Goal: Information Seeking & Learning: Learn about a topic

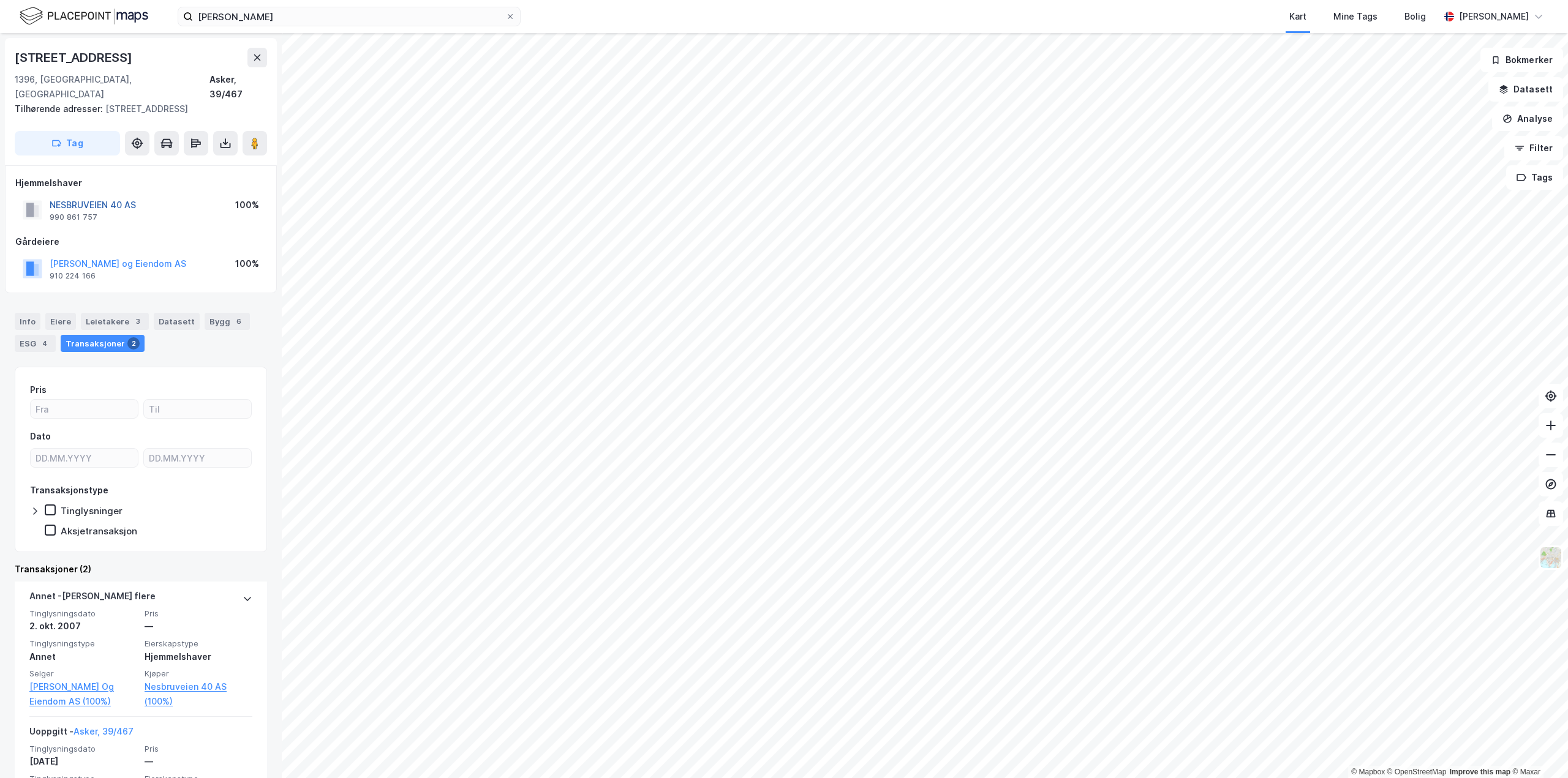
click at [0, 0] on button "NESBRUVEIEN 40 AS" at bounding box center [0, 0] width 0 height 0
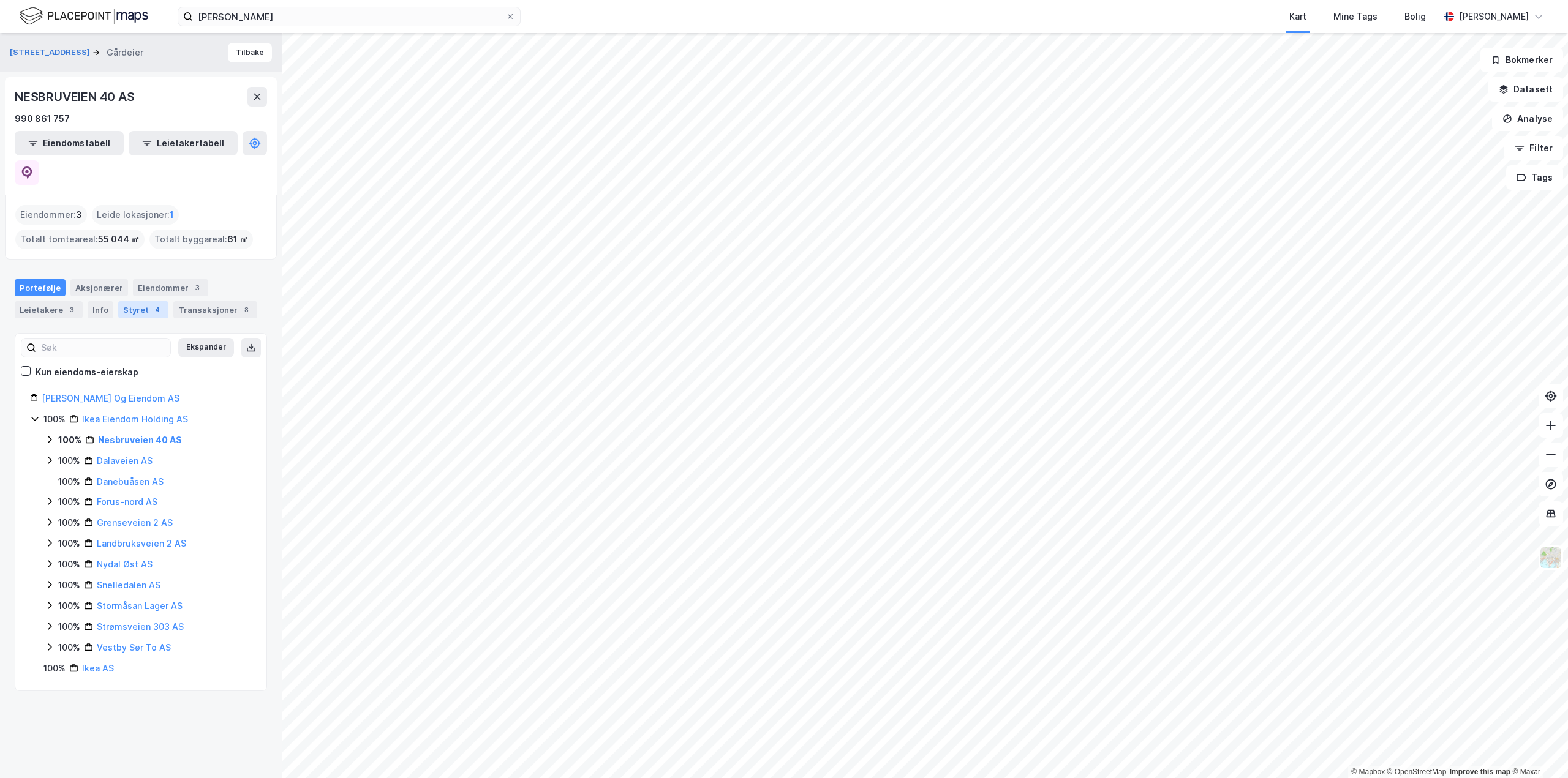
click at [133, 301] on div "Styret 4" at bounding box center [143, 309] width 50 height 17
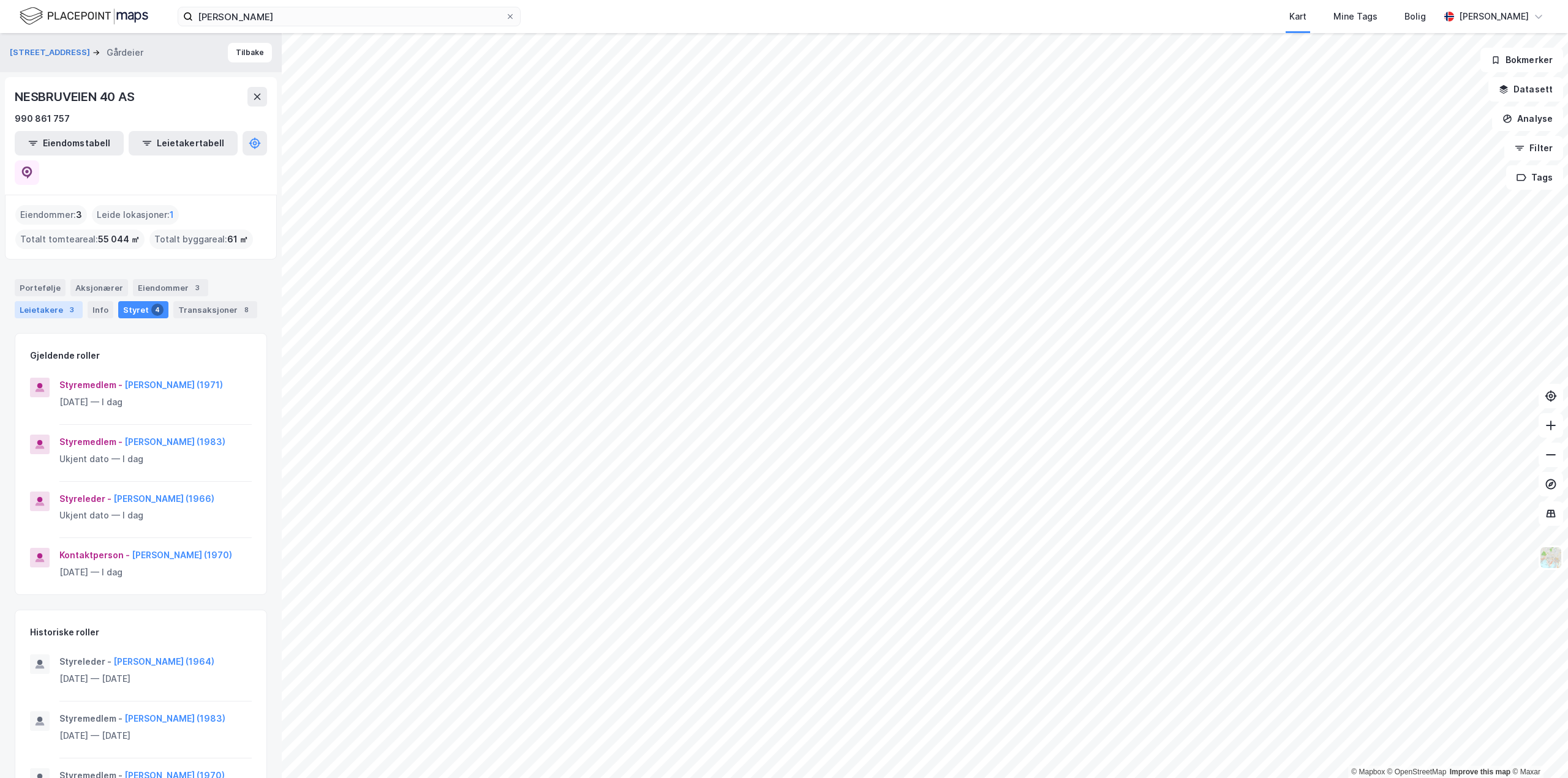
click at [52, 301] on div "Leietakere 3" at bounding box center [49, 309] width 68 height 17
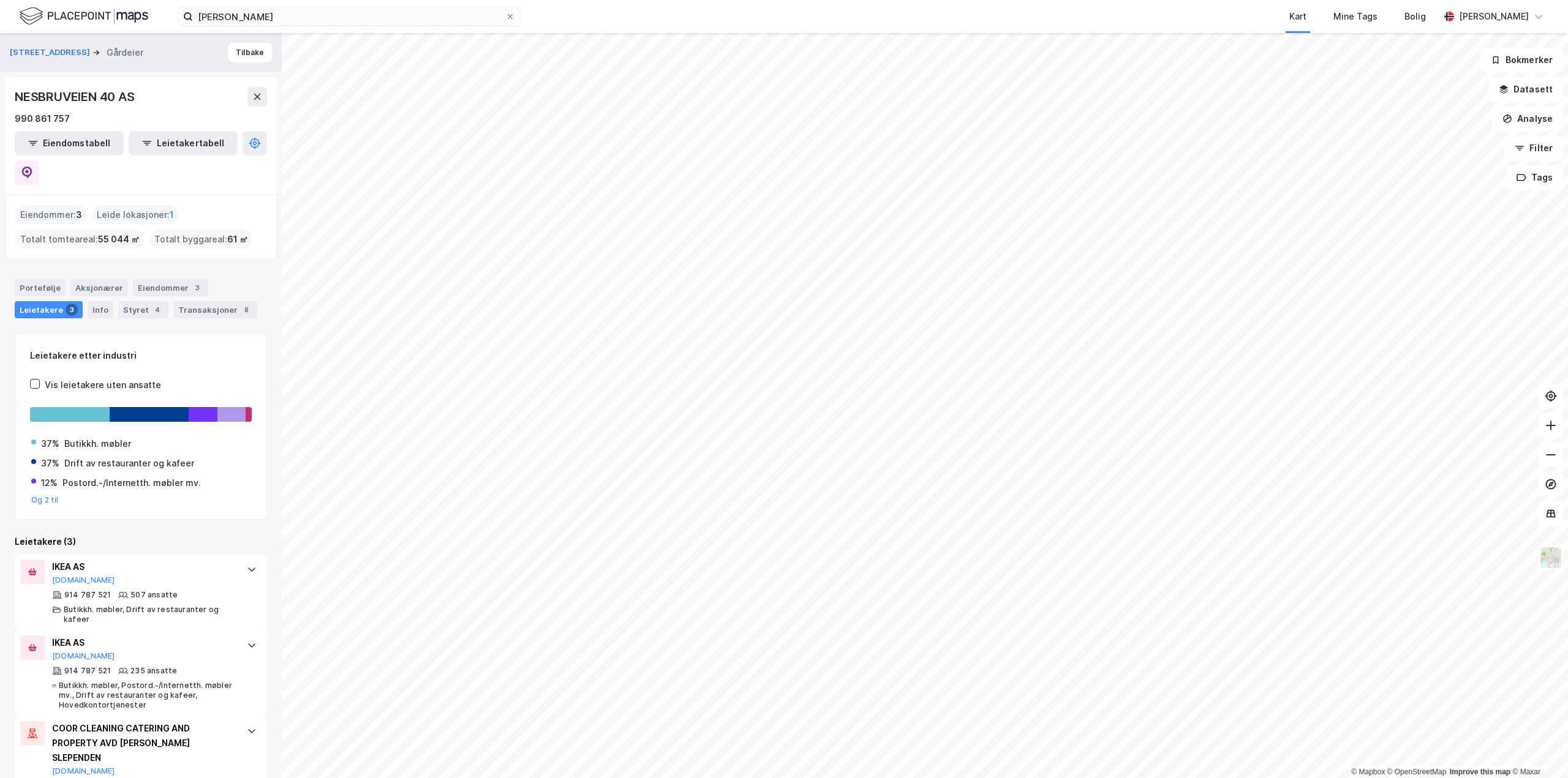
scroll to position [18, 0]
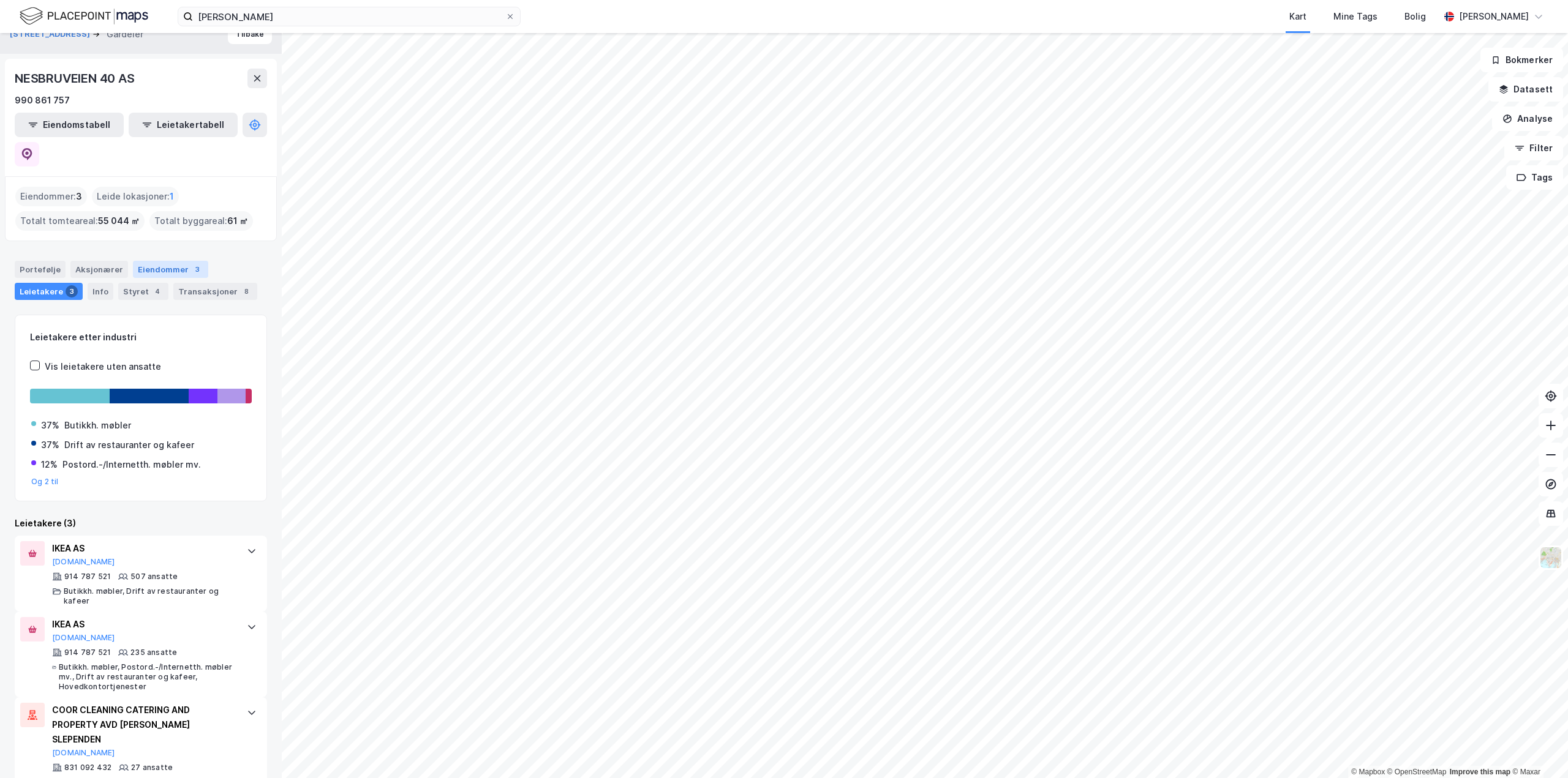
click at [150, 261] on div "Eiendommer 3" at bounding box center [171, 269] width 76 height 17
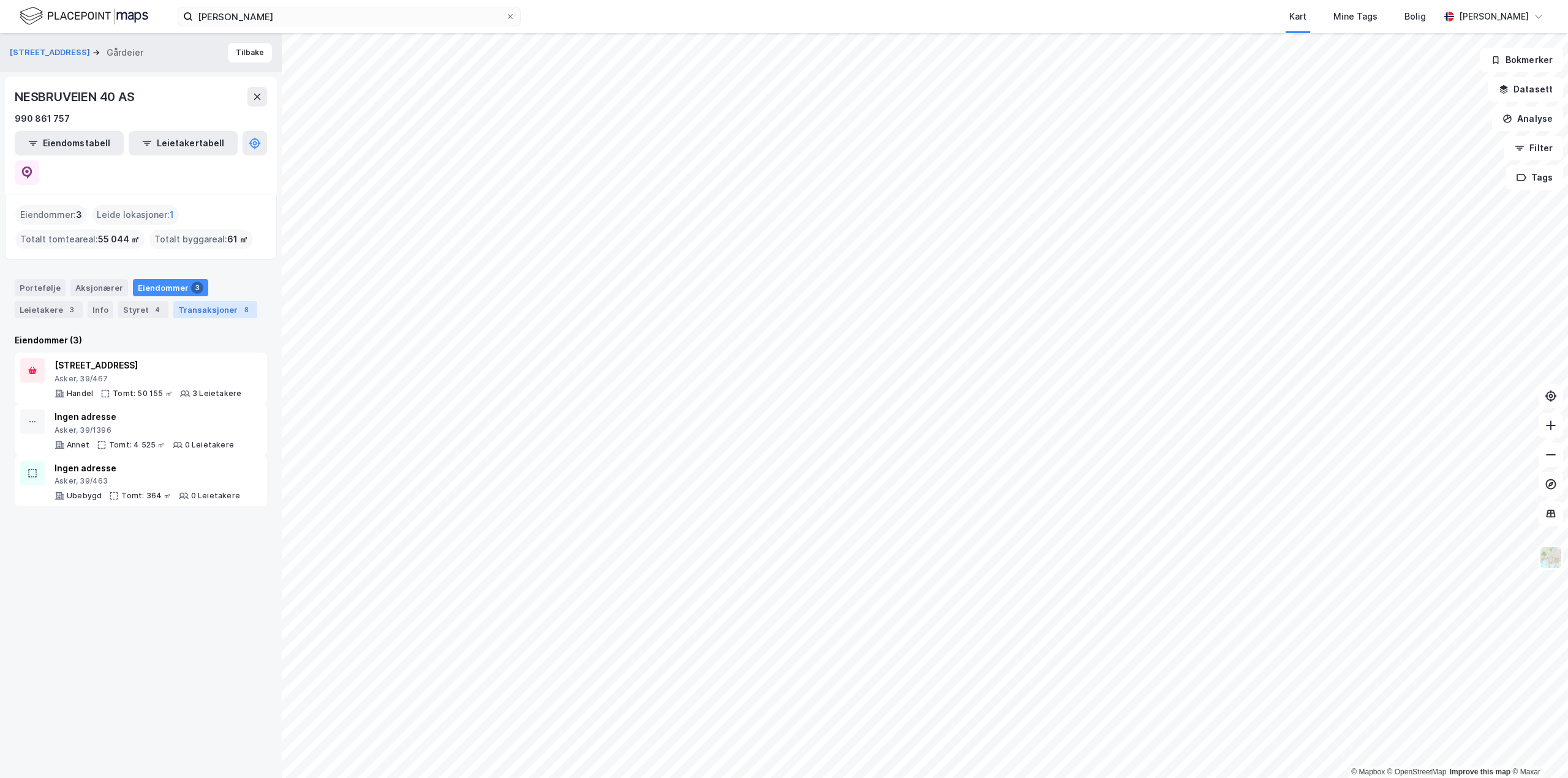
click at [209, 301] on div "Transaksjoner 8" at bounding box center [215, 309] width 84 height 17
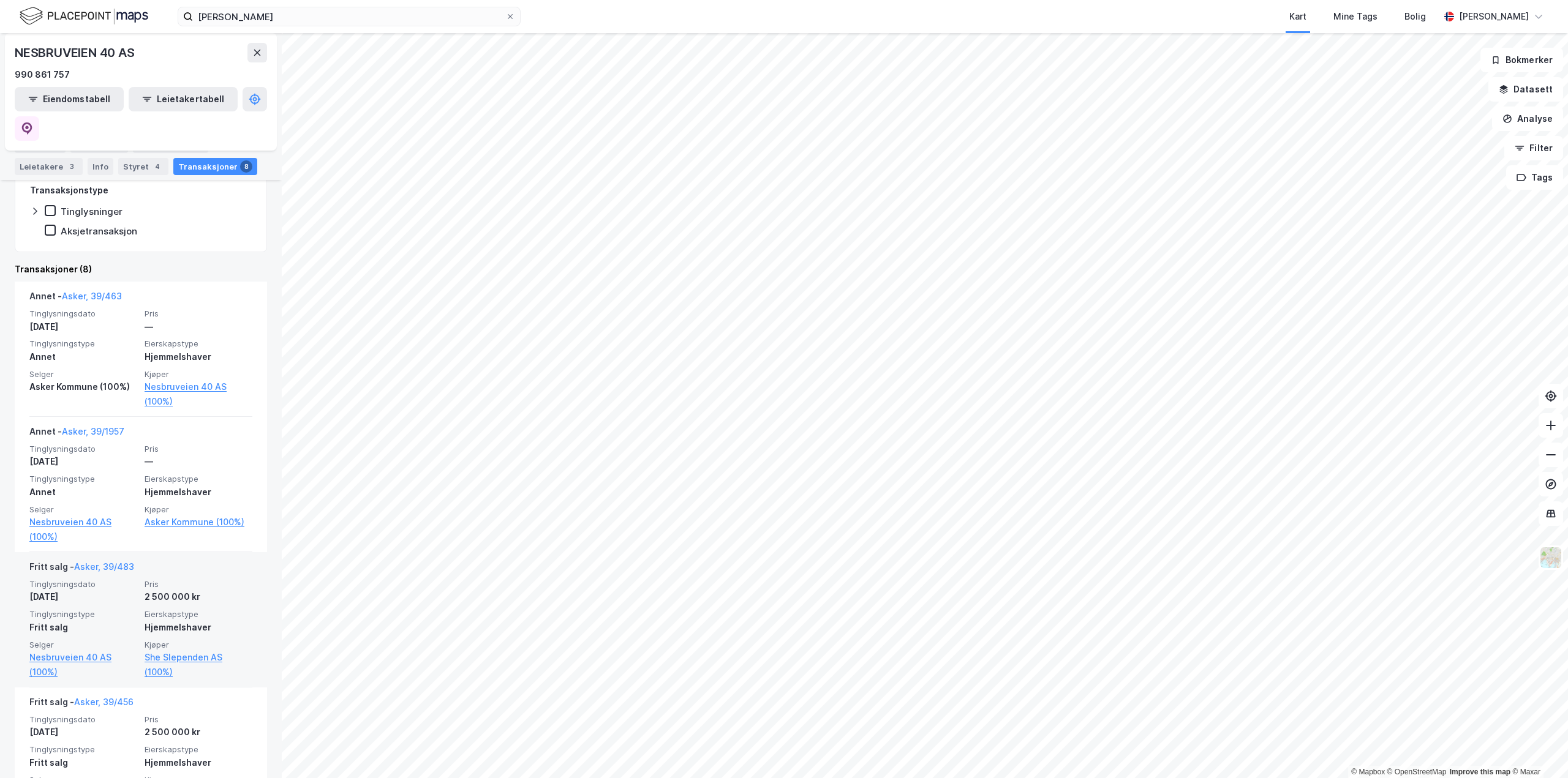
scroll to position [306, 0]
